Goal: Obtain resource: Obtain resource

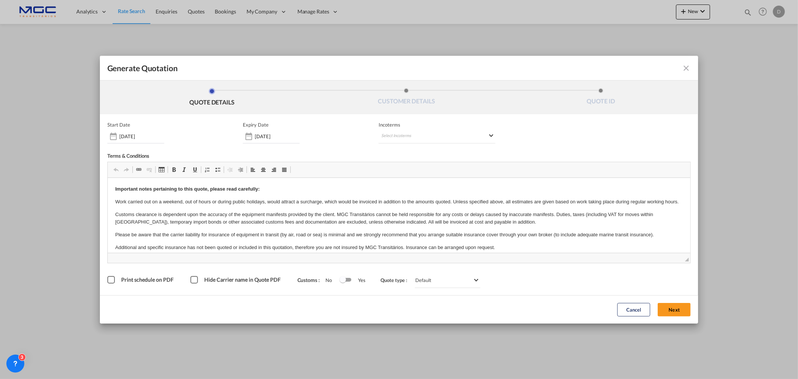
click at [678, 315] on button "Next" at bounding box center [674, 309] width 33 height 13
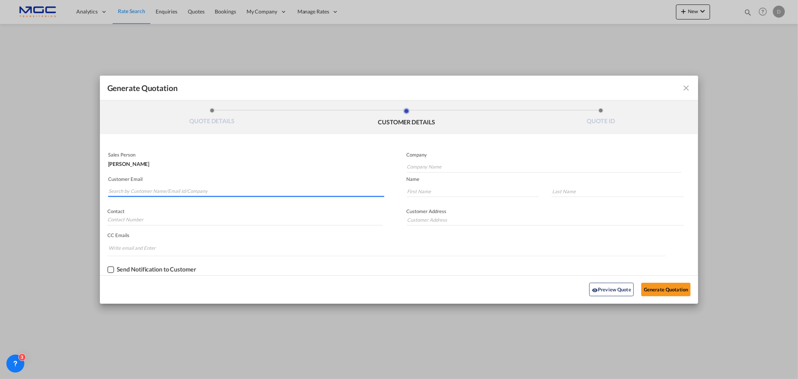
click at [171, 189] on input "Search by Customer Name/Email Id/Company" at bounding box center [246, 191] width 276 height 11
paste input "[EMAIL_ADDRESS][DOMAIN_NAME]"
type input "[EMAIL_ADDRESS][DOMAIN_NAME]"
click at [435, 165] on input "Company Name" at bounding box center [544, 166] width 274 height 11
type input "."
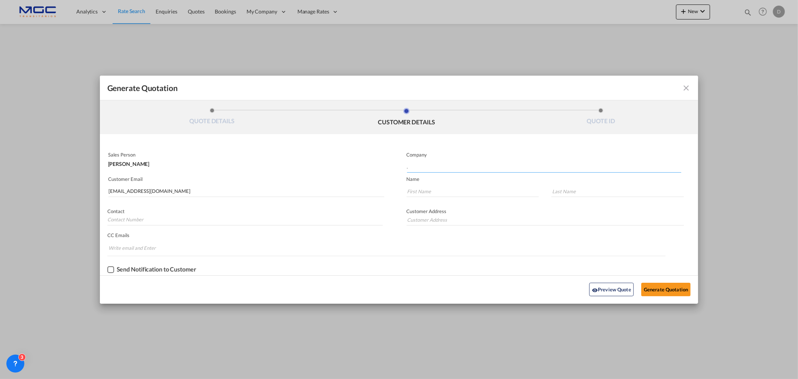
drag, startPoint x: 424, startPoint y: 167, endPoint x: 389, endPoint y: 167, distance: 34.8
click at [389, 167] on div "Sales Person [PERSON_NAME] Company . Customer Email [EMAIL_ADDRESS][DOMAIN_NAME…" at bounding box center [399, 212] width 598 height 126
type input "Earth Link"
type input "."
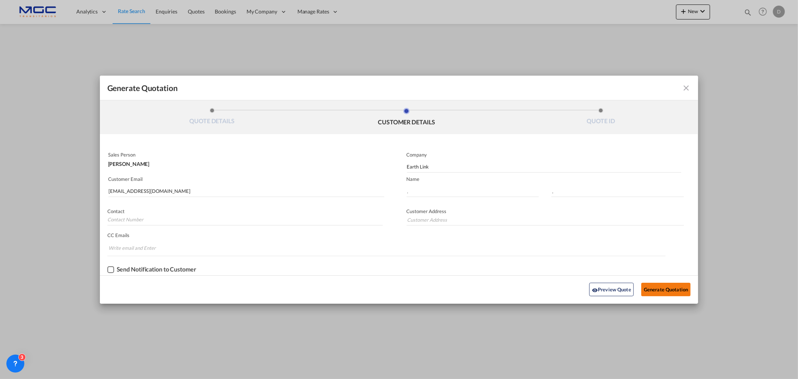
click at [661, 287] on button "Generate Quotation" at bounding box center [665, 288] width 49 height 13
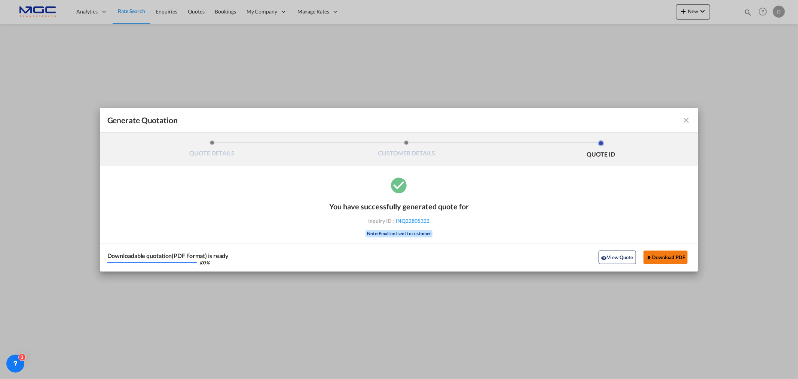
click at [673, 254] on button "Download PDF" at bounding box center [665, 256] width 45 height 13
click at [689, 116] on md-icon "icon-close fg-AAA8AD cursor m-0" at bounding box center [686, 120] width 9 height 9
